Goal: Task Accomplishment & Management: Use online tool/utility

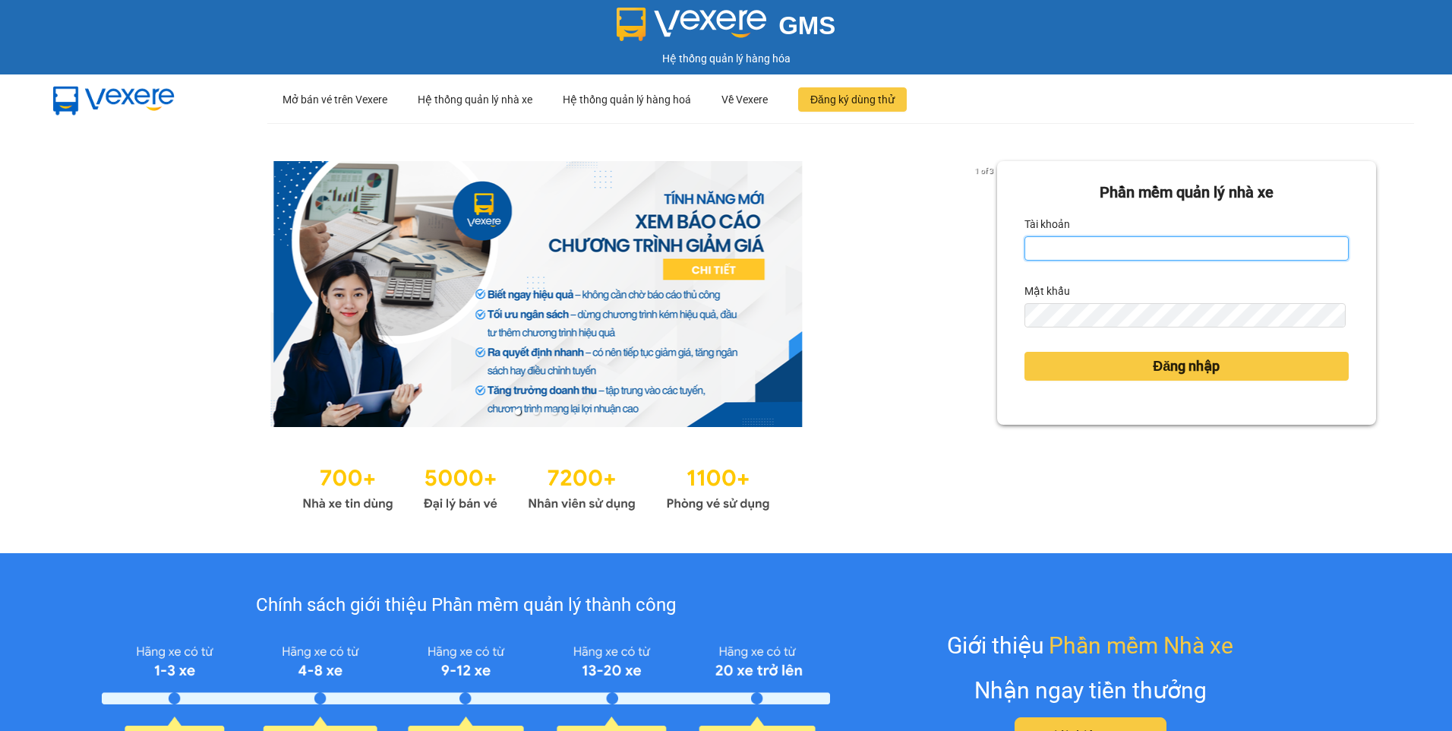
click at [1093, 247] on input "Tài khoản" at bounding box center [1186, 248] width 324 height 24
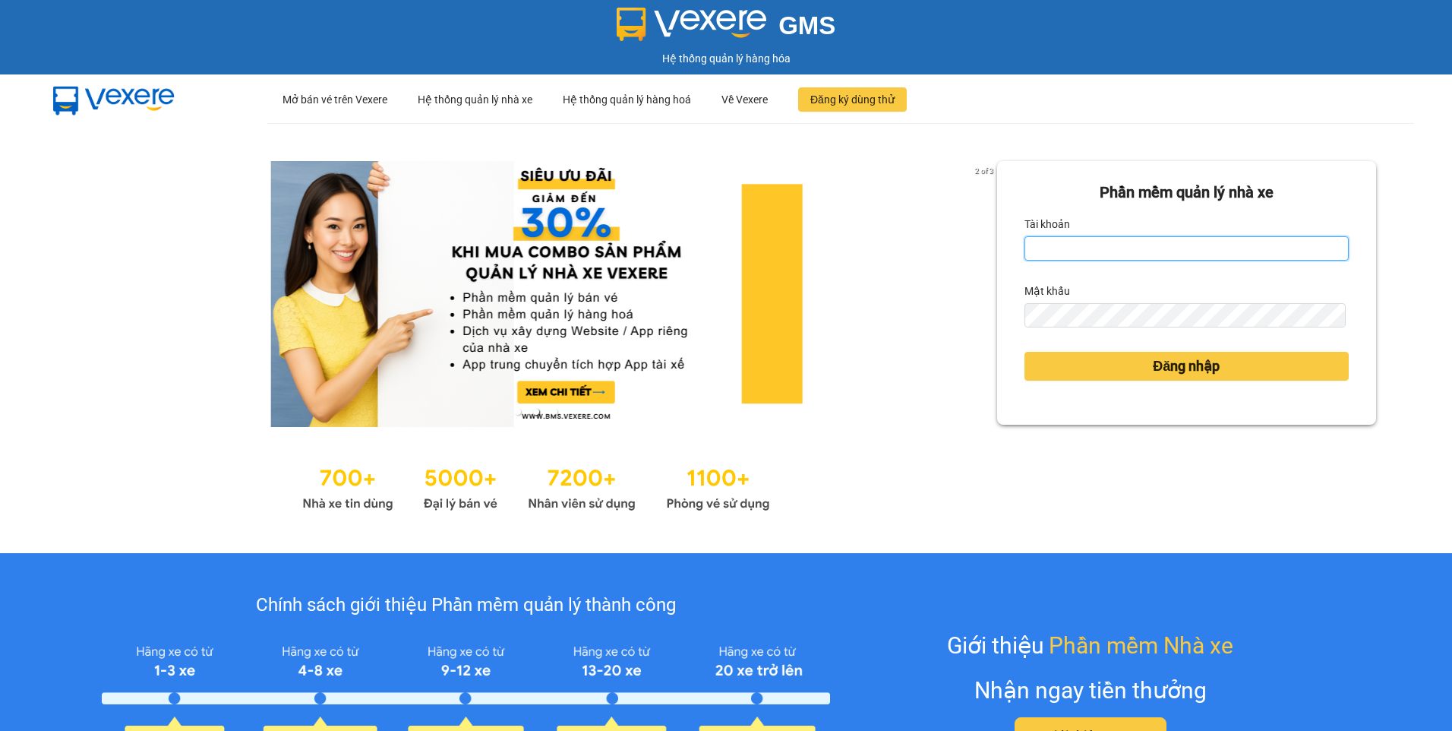
type input "thanhvien.namhailimo"
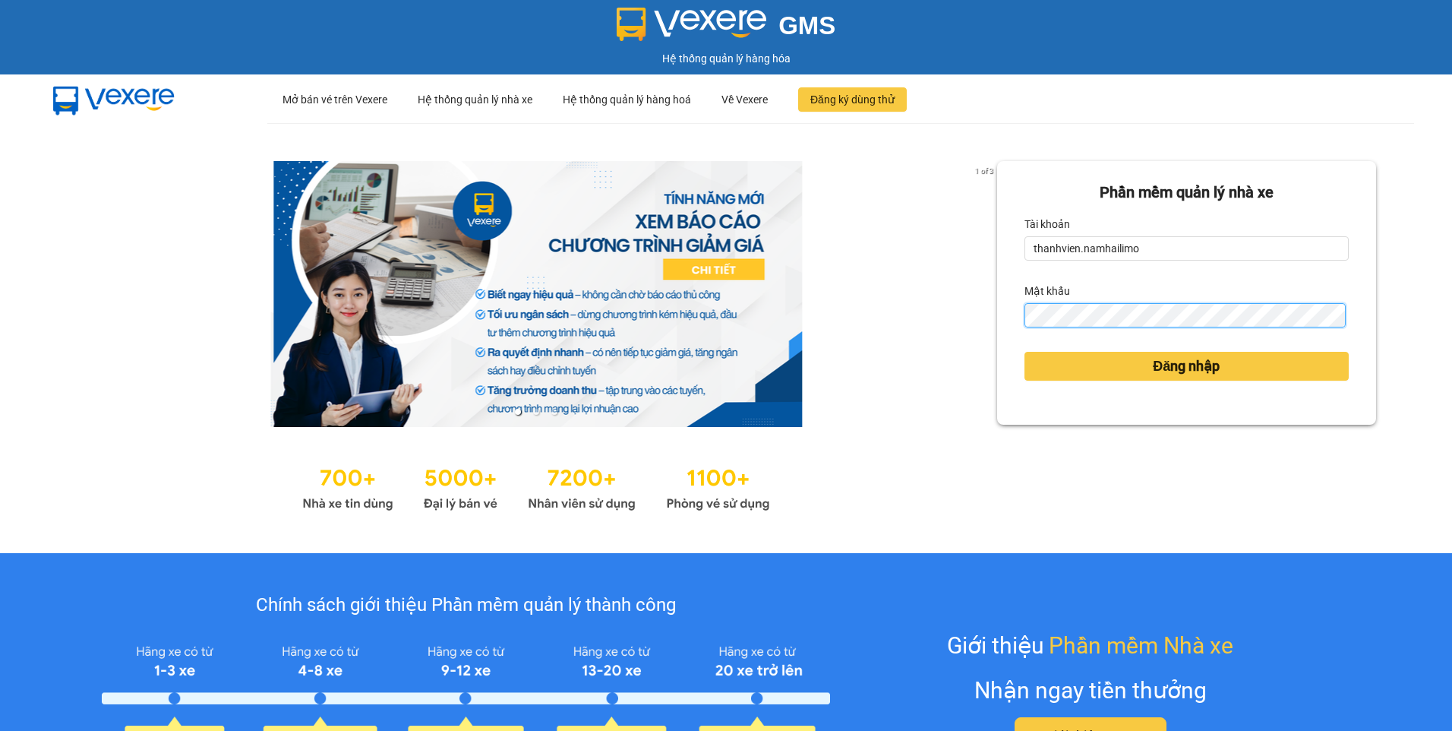
click at [1024, 352] on button "Đăng nhập" at bounding box center [1186, 366] width 324 height 29
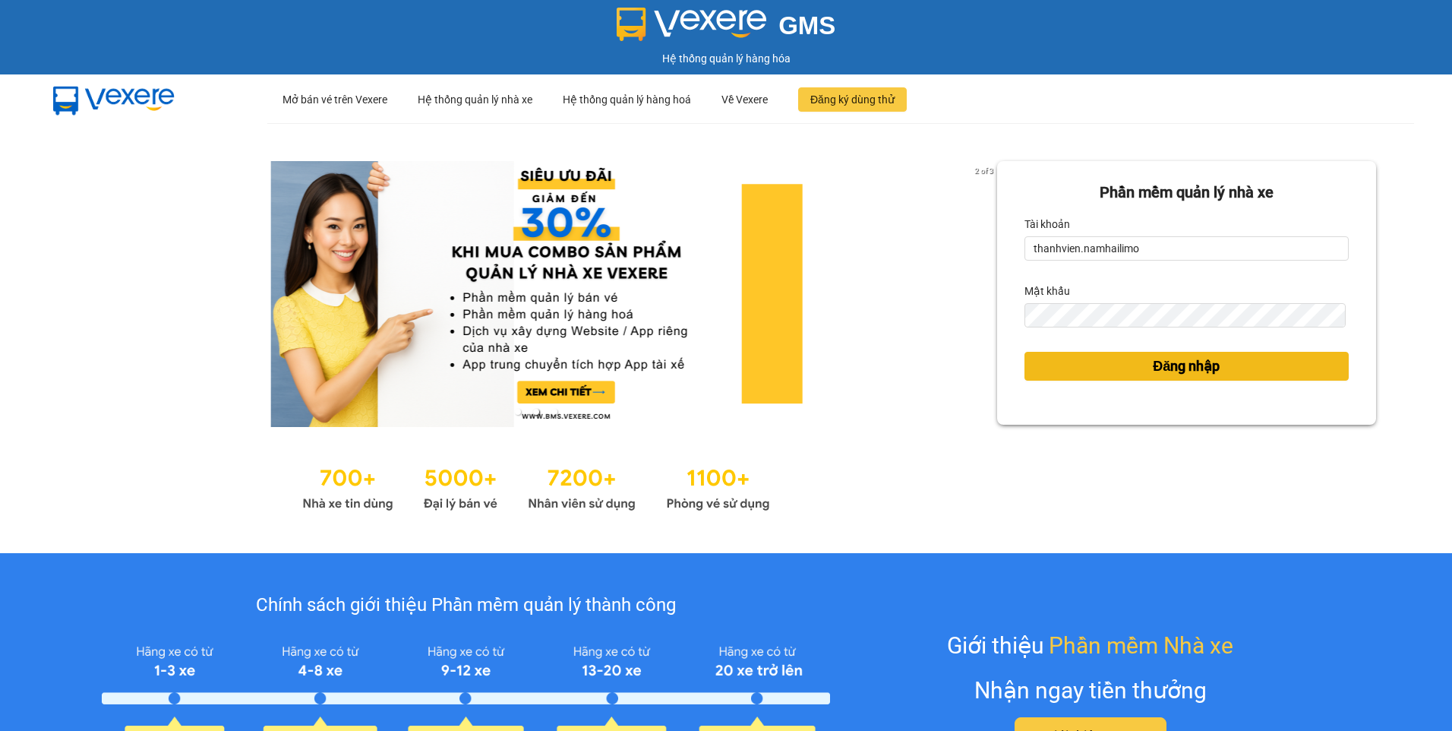
click at [1117, 358] on button "Đăng nhập" at bounding box center [1186, 366] width 324 height 29
click at [1153, 367] on span "Đăng nhập" at bounding box center [1186, 365] width 67 height 21
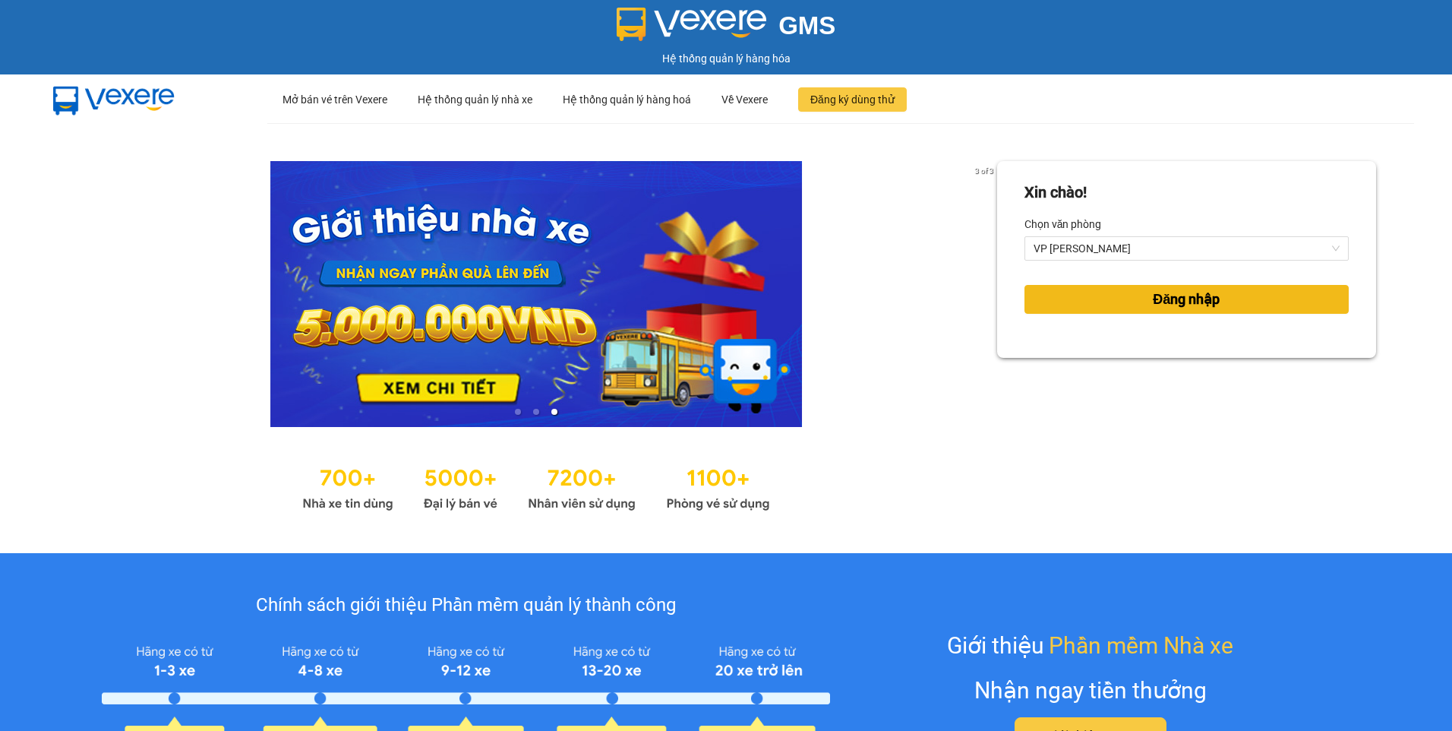
click at [1222, 298] on button "Đăng nhập" at bounding box center [1186, 299] width 324 height 29
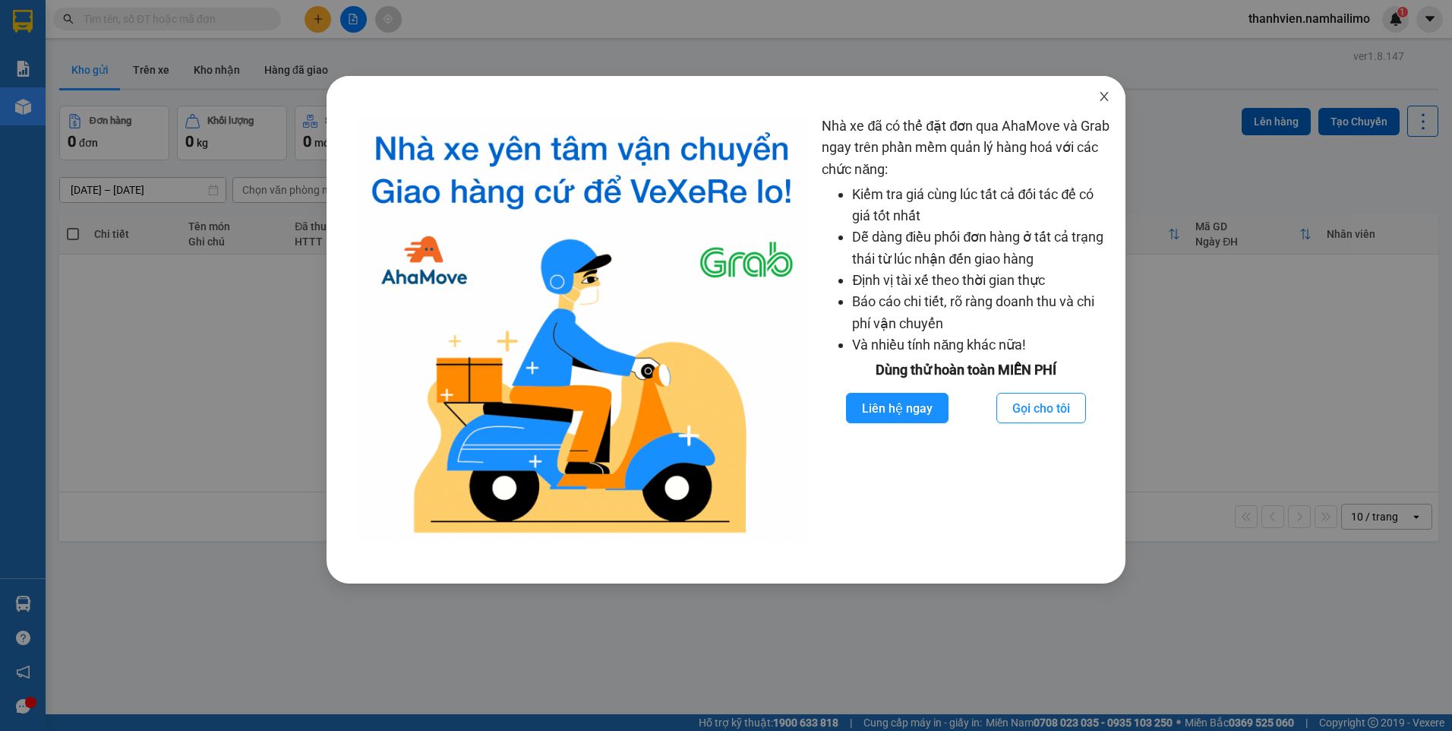
click at [1098, 99] on icon "close" at bounding box center [1104, 96] width 12 height 12
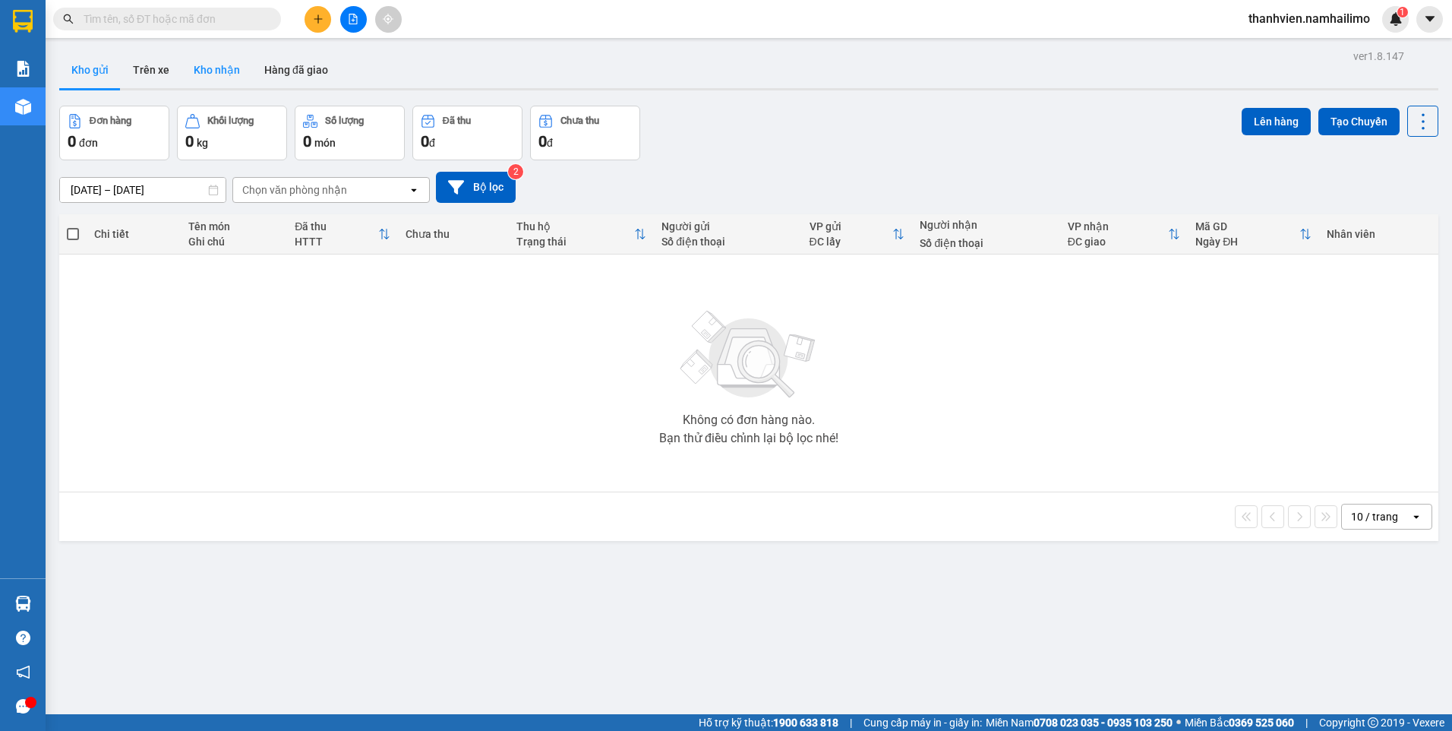
click at [232, 73] on button "Kho nhận" at bounding box center [216, 70] width 71 height 36
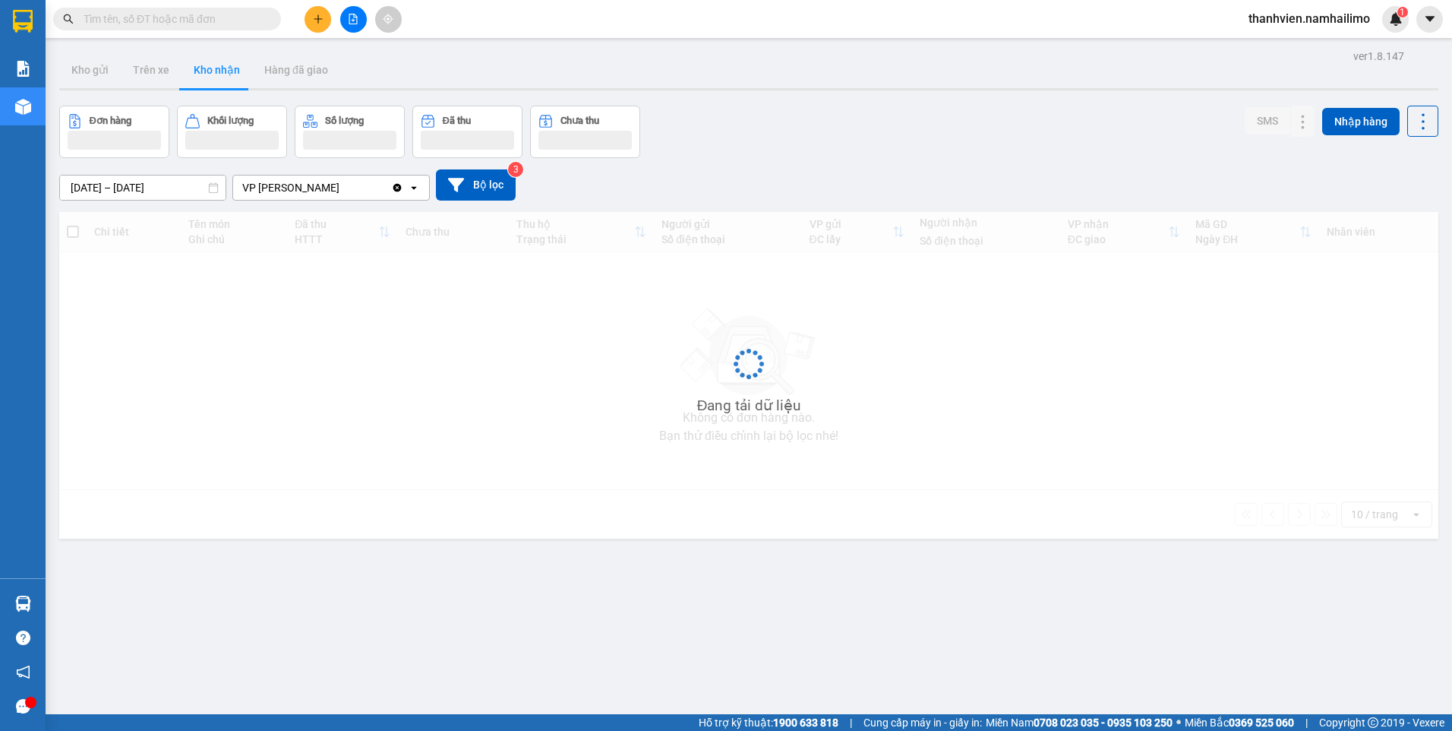
click at [232, 73] on button "Kho nhận" at bounding box center [216, 70] width 71 height 36
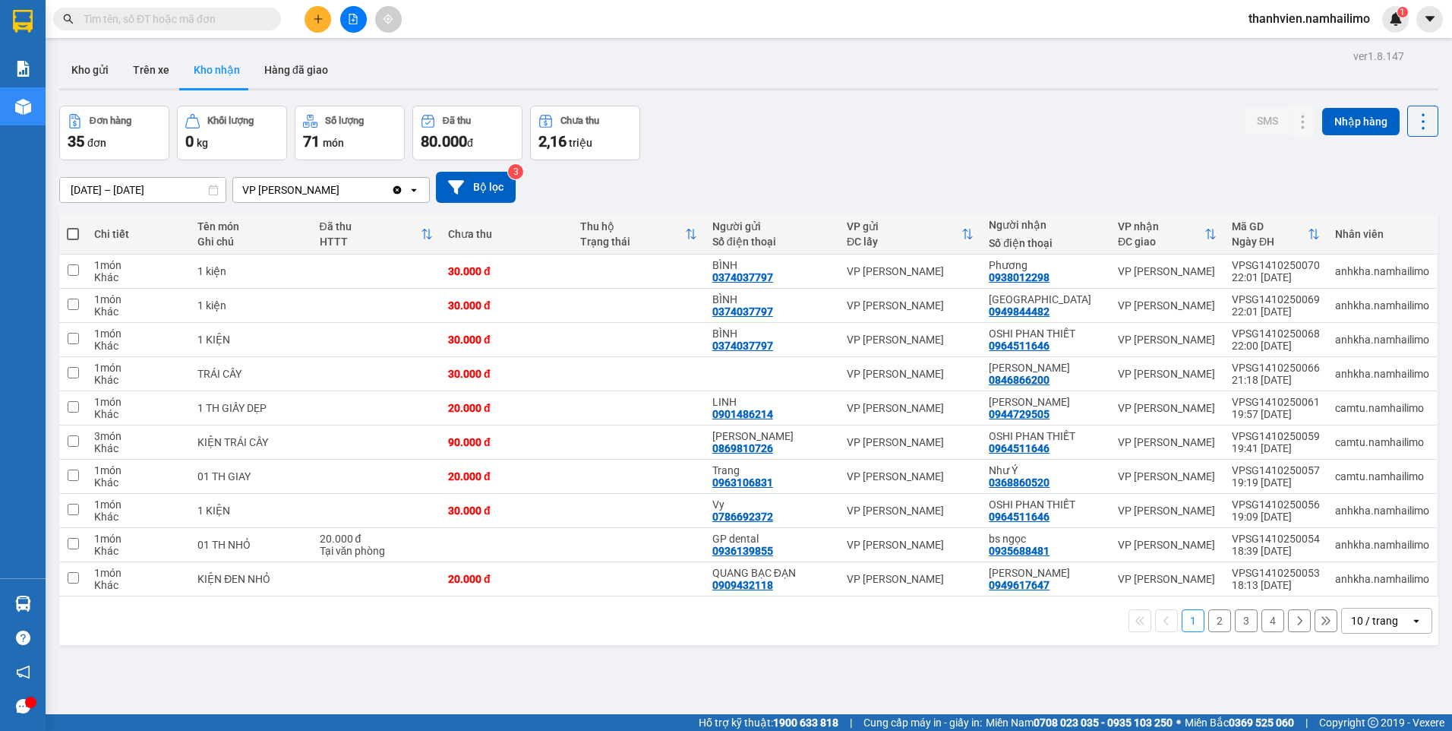
click at [1210, 623] on button "2" at bounding box center [1219, 620] width 23 height 23
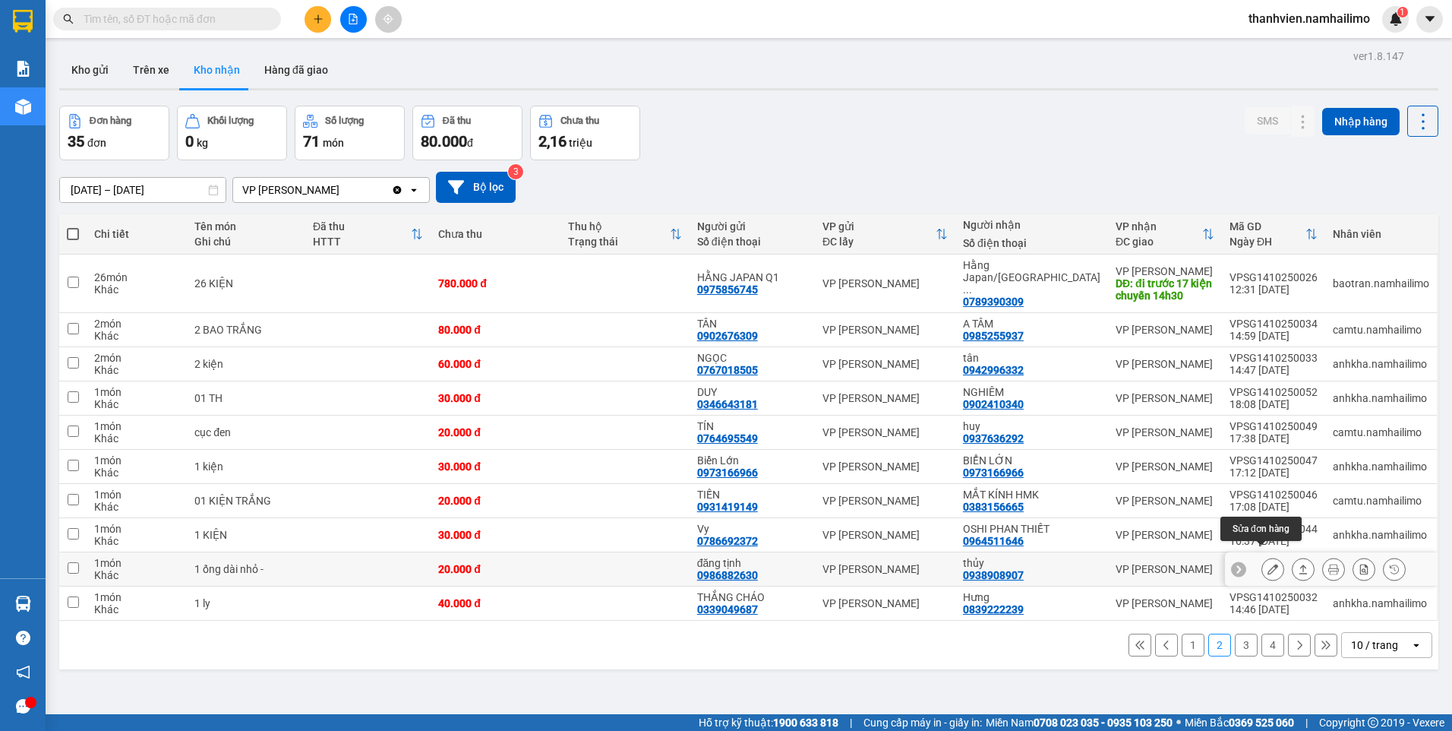
click at [1267, 563] on icon at bounding box center [1272, 568] width 11 height 11
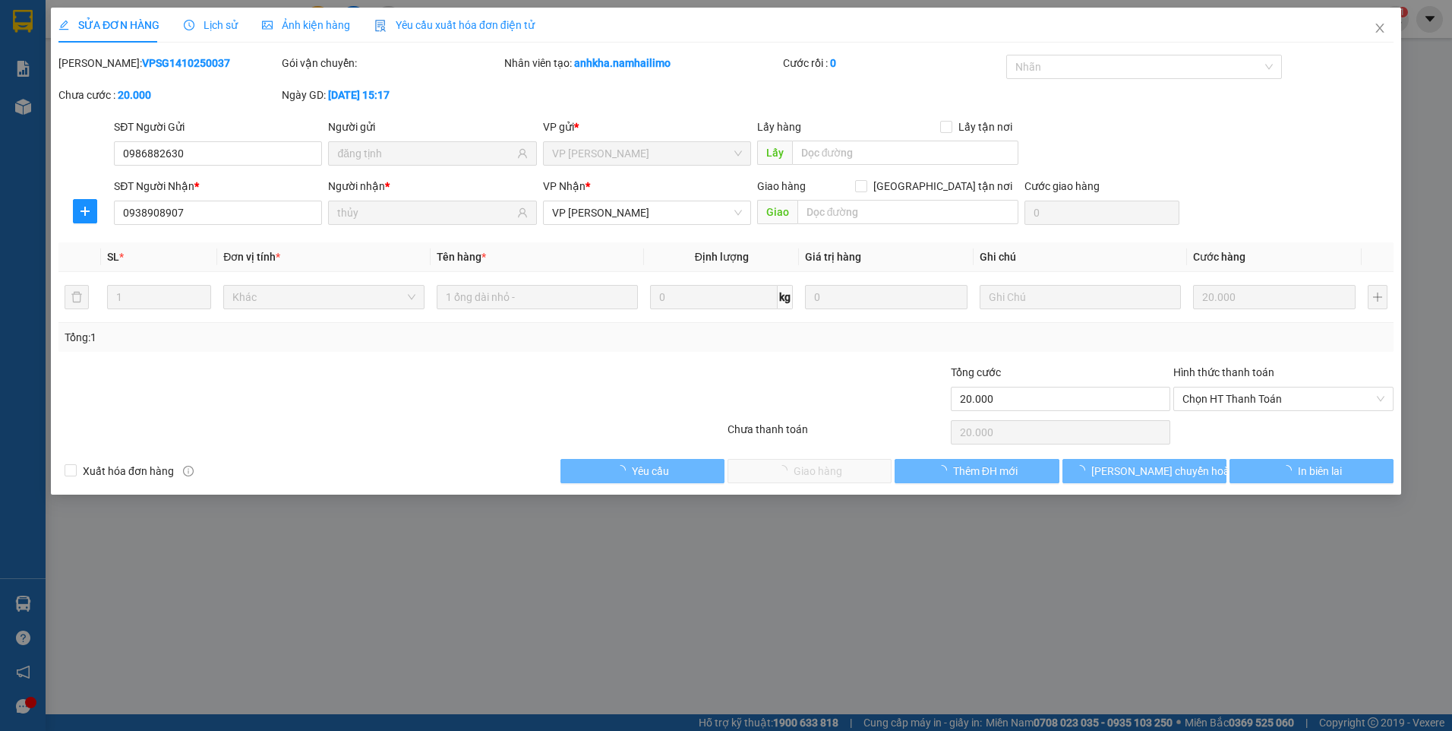
type input "0986882630"
type input "đăng tịnh"
type input "0938908907"
type input "thủy"
type input "20.000"
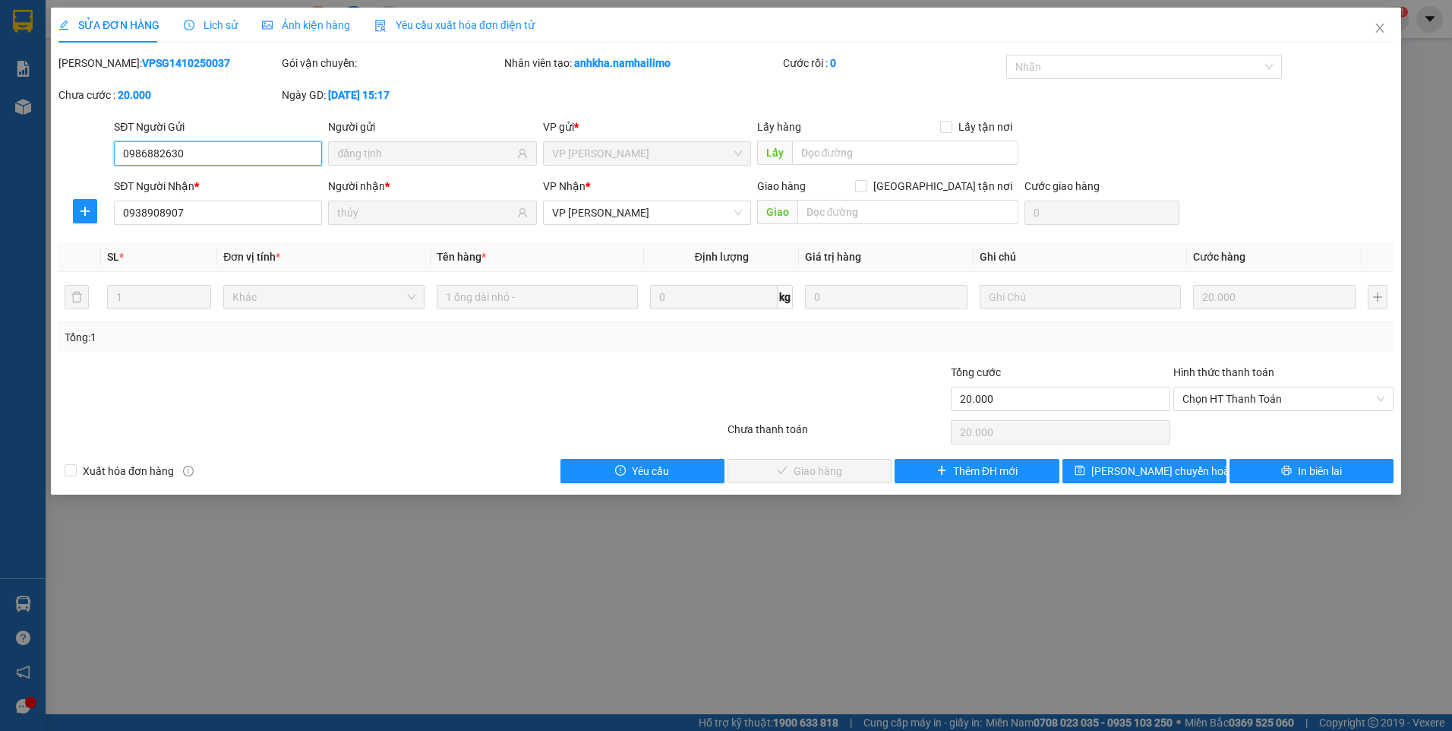
drag, startPoint x: 1251, startPoint y: 398, endPoint x: 1251, endPoint y: 420, distance: 22.0
click at [1251, 408] on span "Chọn HT Thanh Toán" at bounding box center [1283, 398] width 202 height 23
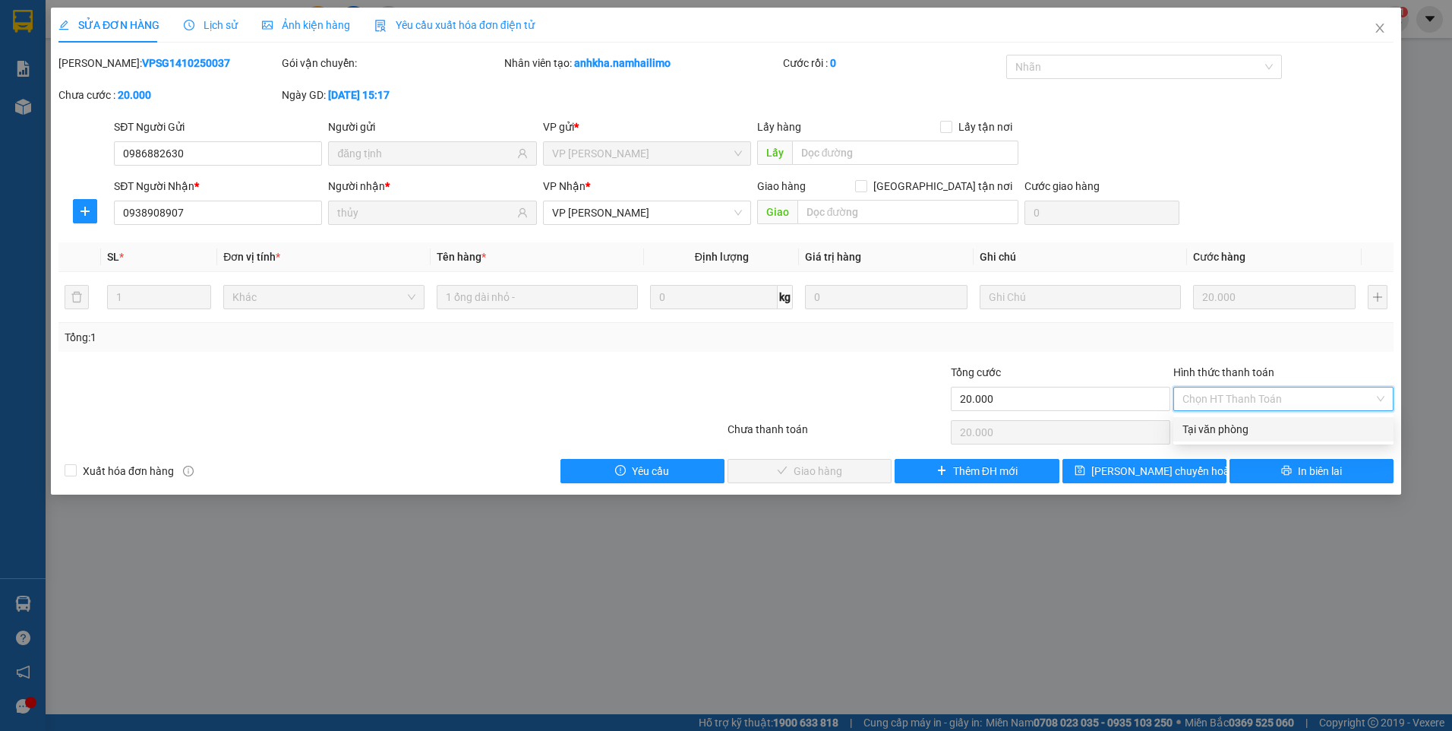
click at [1248, 434] on div "Tại văn phòng" at bounding box center [1283, 429] width 202 height 17
type input "0"
drag, startPoint x: 1248, startPoint y: 434, endPoint x: 1221, endPoint y: 445, distance: 29.3
click at [1246, 437] on div "Chọn HT Thanh Toán" at bounding box center [1283, 432] width 223 height 30
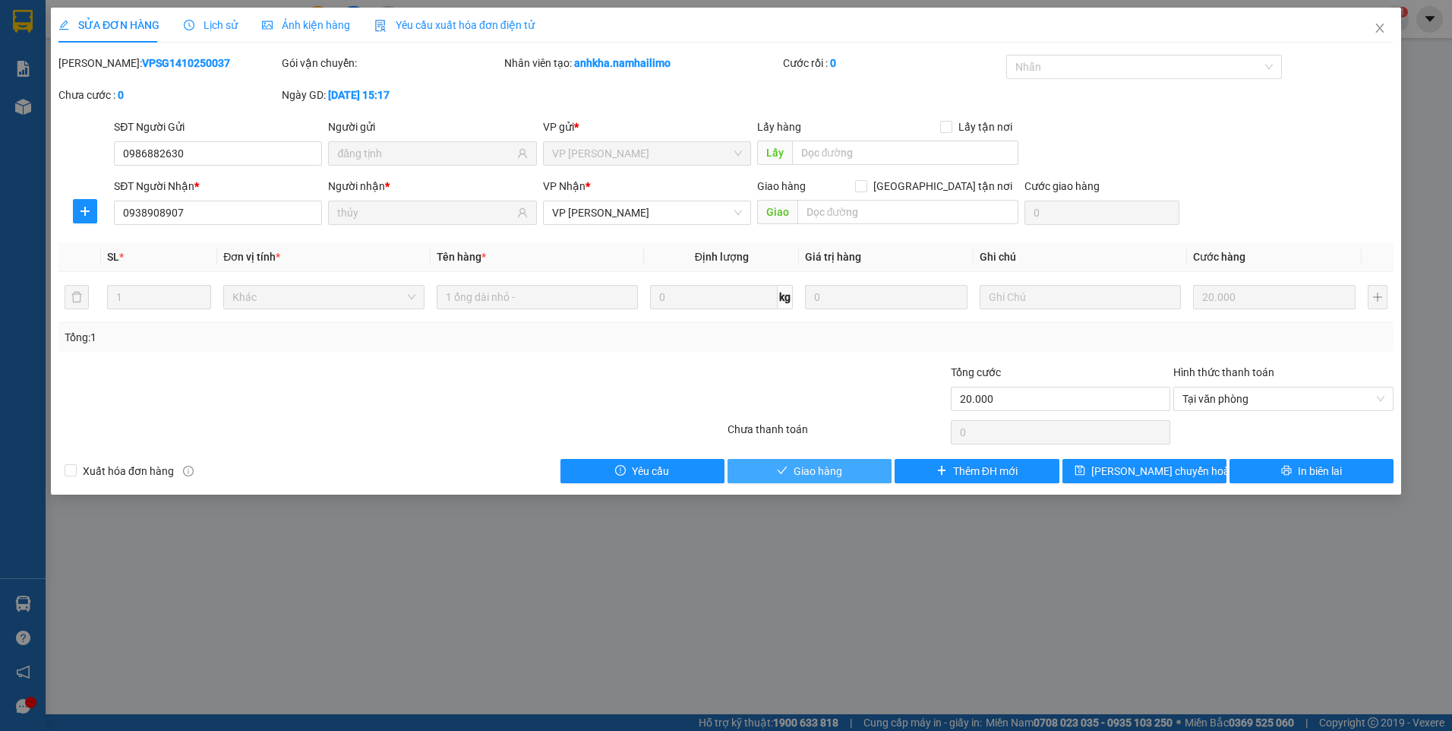
click at [845, 467] on button "Giao hàng" at bounding box center [809, 471] width 164 height 24
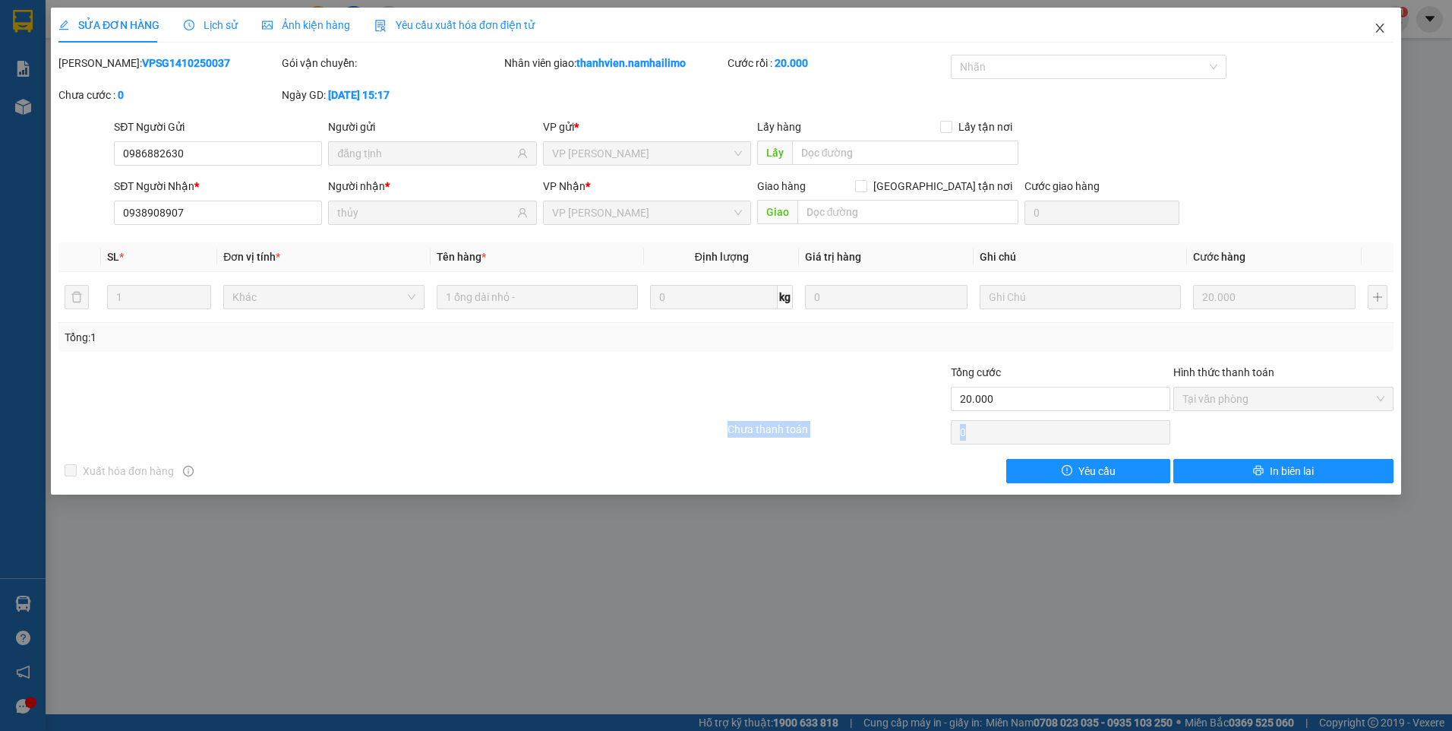
click at [1381, 30] on icon "close" at bounding box center [1379, 28] width 8 height 9
